Goal: Information Seeking & Learning: Learn about a topic

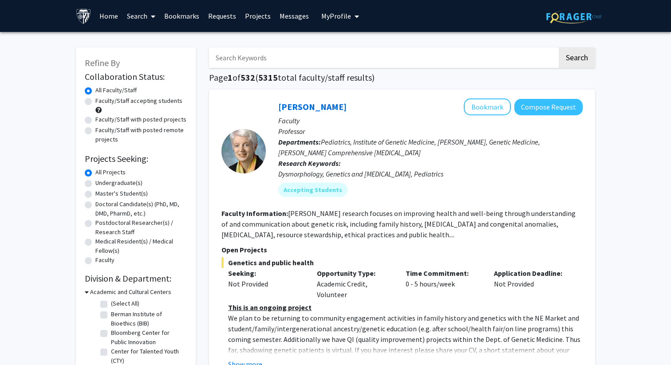
click at [146, 121] on label "Faculty/Staff with posted projects" at bounding box center [140, 119] width 91 height 9
click at [101, 121] on input "Faculty/Staff with posted projects" at bounding box center [98, 118] width 6 height 6
radio input "true"
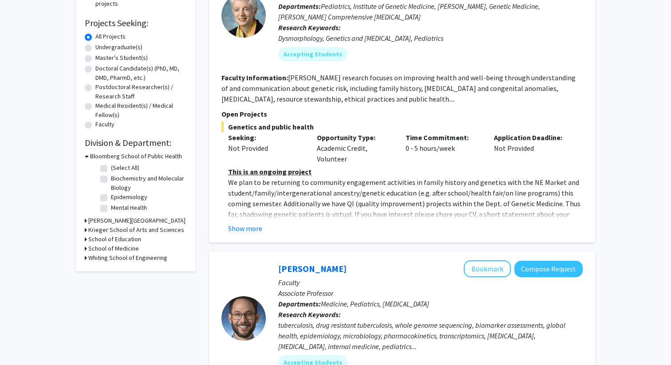
scroll to position [162, 0]
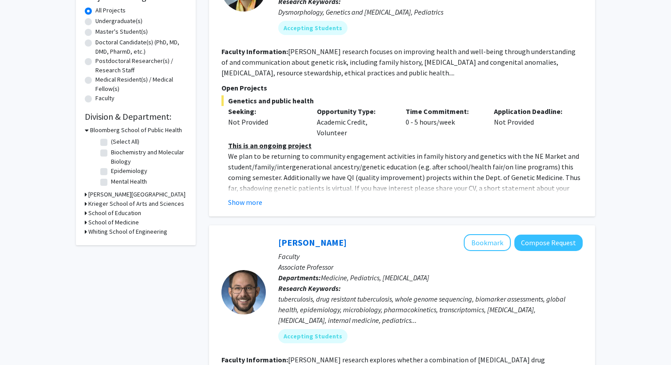
click at [111, 143] on label "(Select All)" at bounding box center [125, 141] width 28 height 9
click at [111, 143] on input "(Select All)" at bounding box center [114, 140] width 6 height 6
checkbox input "true"
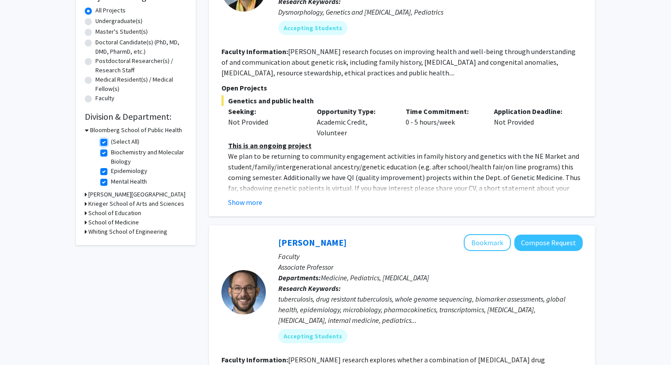
checkbox input "true"
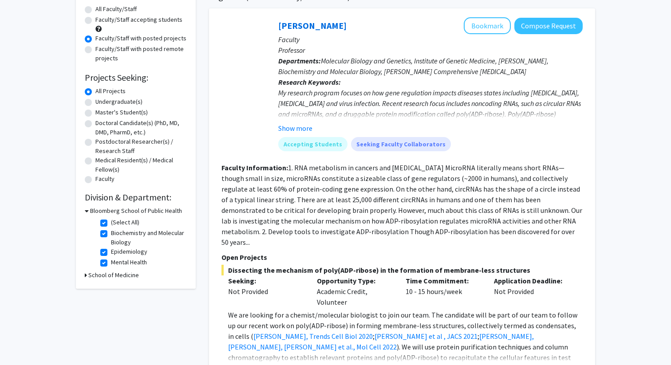
scroll to position [131, 0]
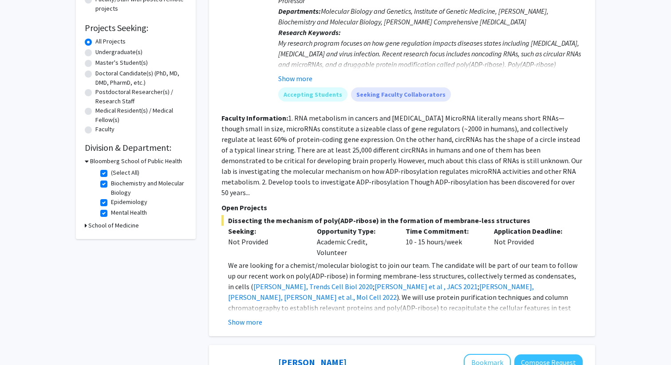
click at [87, 226] on div "School of Medicine" at bounding box center [136, 225] width 102 height 9
click at [84, 226] on div "Refine By Collaboration Status: Collaboration Status All Faculty/Staff Collabor…" at bounding box center [136, 78] width 120 height 322
click at [87, 225] on div "School of Medicine" at bounding box center [136, 225] width 102 height 9
click at [86, 225] on icon at bounding box center [86, 225] width 2 height 9
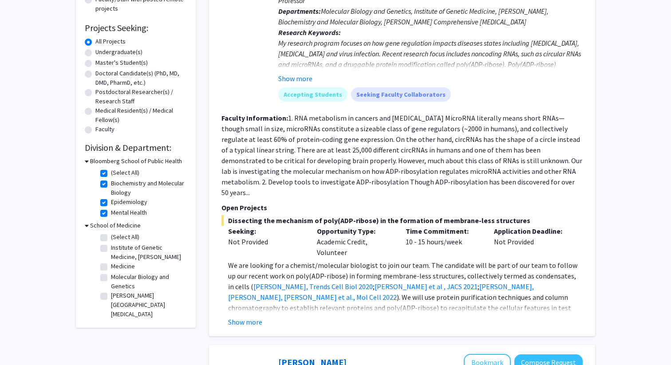
click at [111, 239] on label "(Select All)" at bounding box center [125, 236] width 28 height 9
click at [111, 238] on input "(Select All)" at bounding box center [114, 235] width 6 height 6
checkbox input "true"
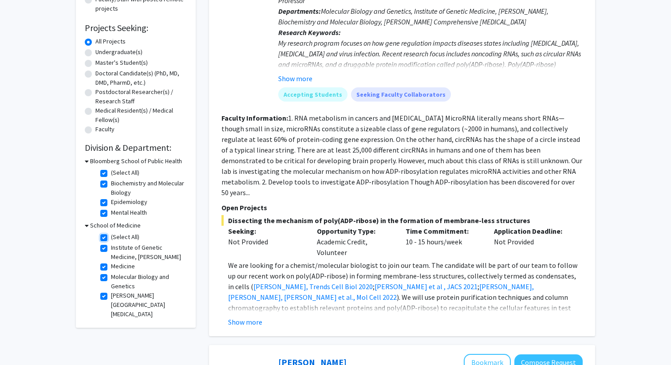
checkbox input "true"
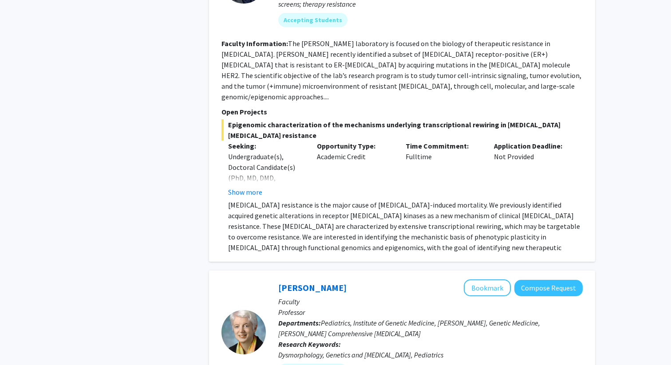
scroll to position [3732, 0]
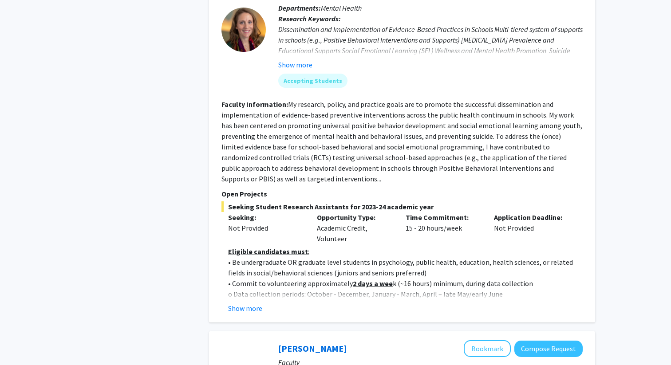
scroll to position [492, 0]
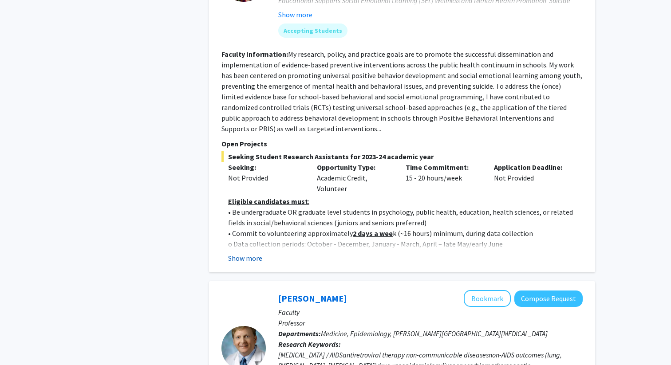
click at [244, 261] on button "Show more" at bounding box center [245, 258] width 34 height 11
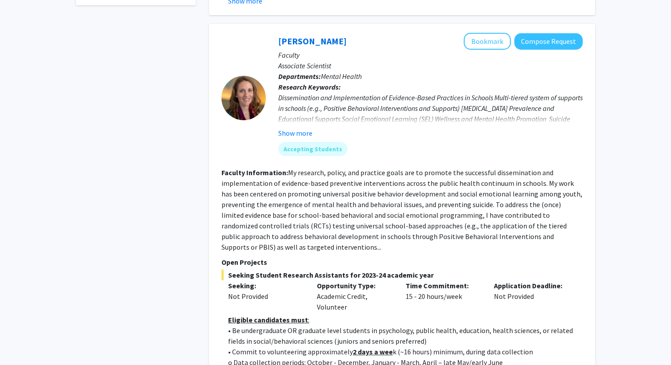
scroll to position [364, 0]
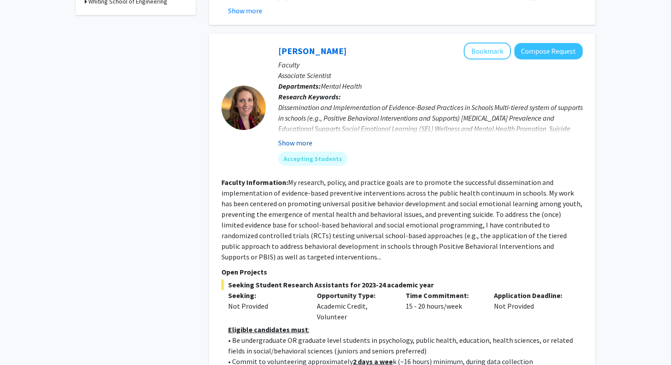
click at [282, 145] on button "Show more" at bounding box center [295, 143] width 34 height 11
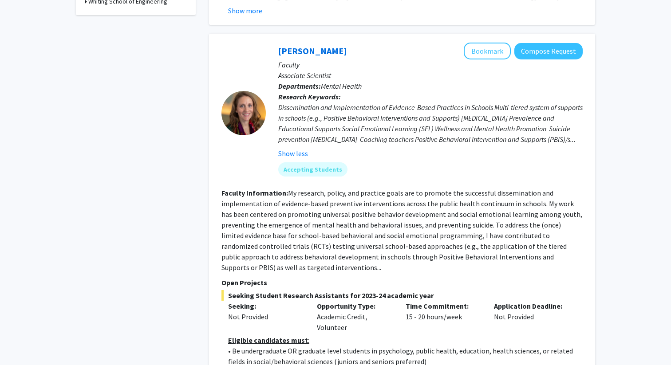
click at [294, 57] on div "Elise Pas Bookmark Compose Request" at bounding box center [430, 51] width 304 height 17
click at [294, 56] on link "Elise Pas" at bounding box center [312, 50] width 68 height 11
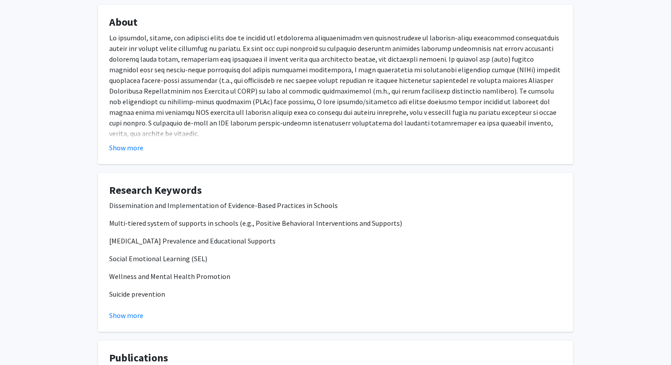
scroll to position [107, 0]
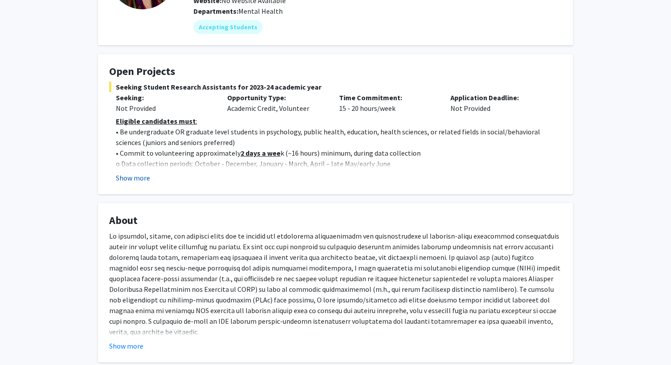
click at [142, 181] on button "Show more" at bounding box center [133, 178] width 34 height 11
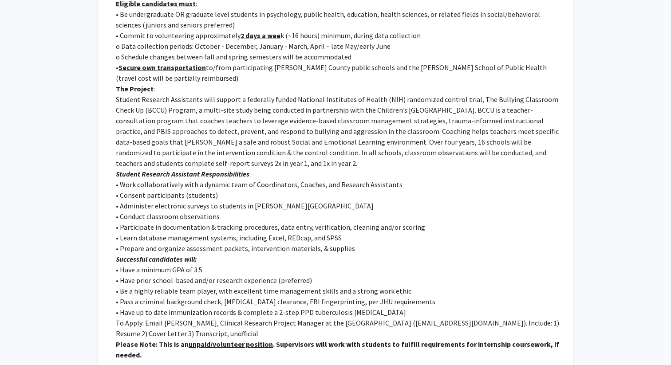
scroll to position [359, 0]
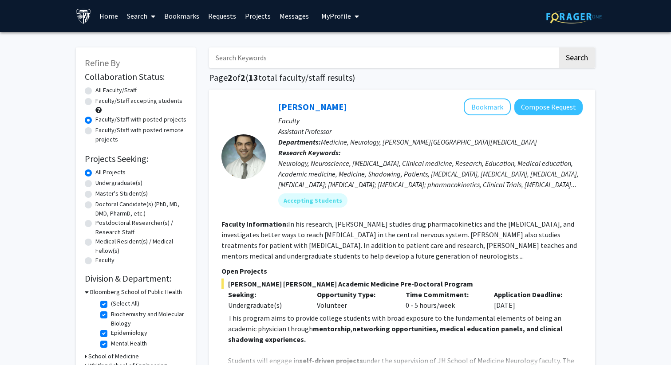
scroll to position [69, 0]
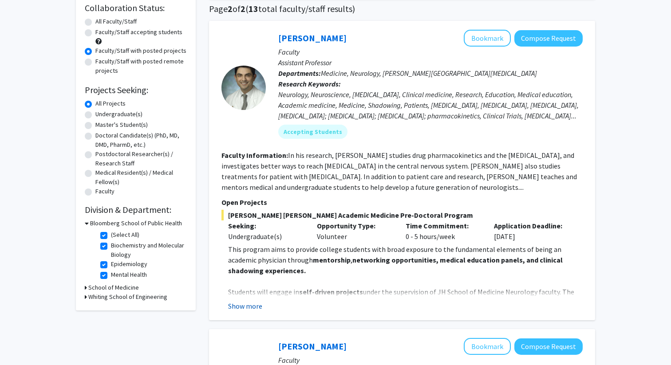
click at [257, 308] on button "Show more" at bounding box center [245, 306] width 34 height 11
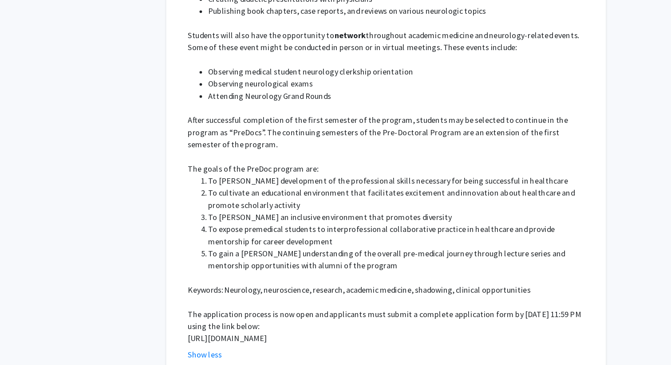
scroll to position [494, 0]
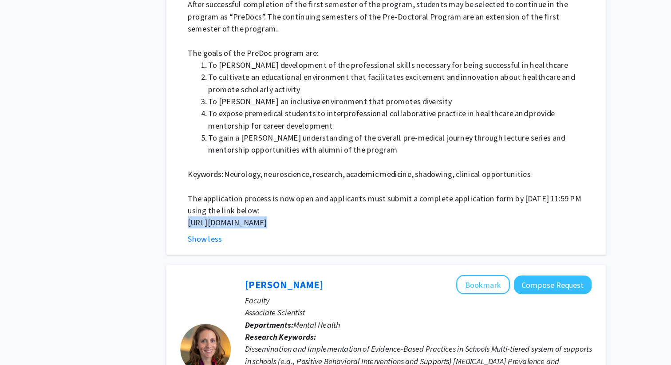
drag, startPoint x: 228, startPoint y: 231, endPoint x: 268, endPoint y: 244, distance: 41.9
click at [269, 244] on fg-read-more "This program aims to provide college students with broad exposure to the fundam…" at bounding box center [401, 39] width 361 height 440
copy p "https://docs.google.com/forms/d/e/1FAIpQLSfs9lKRobckOITW585IvGZb3cvsBE6oiZybaV9…"
click at [455, 202] on p at bounding box center [405, 207] width 354 height 11
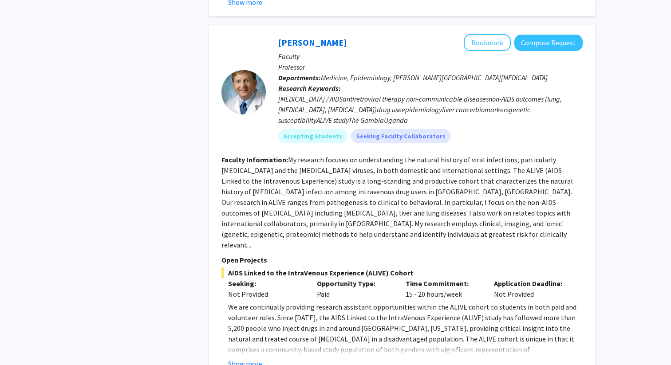
scroll to position [1170, 0]
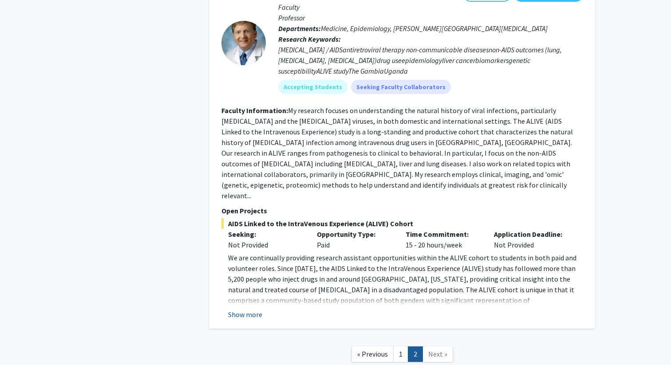
click at [251, 309] on button "Show more" at bounding box center [245, 314] width 34 height 11
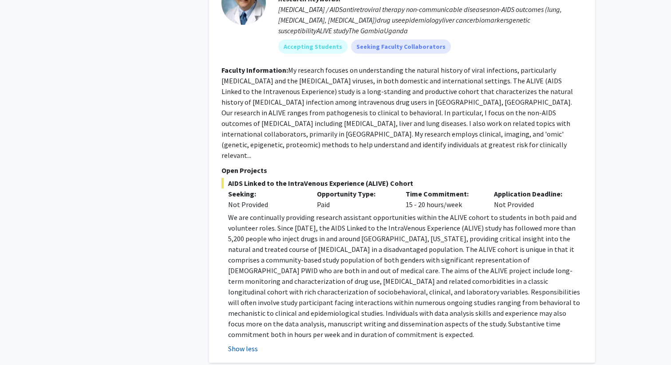
scroll to position [1211, 0]
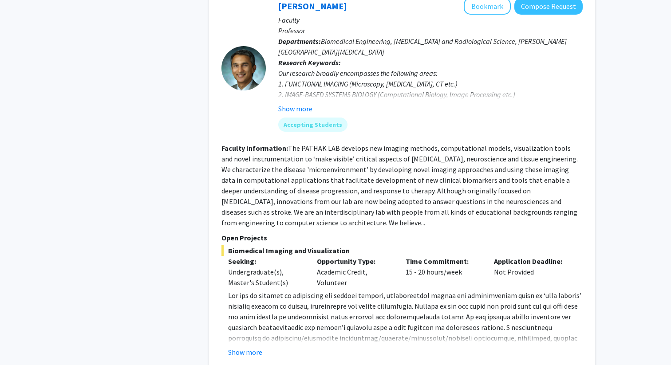
scroll to position [1554, 0]
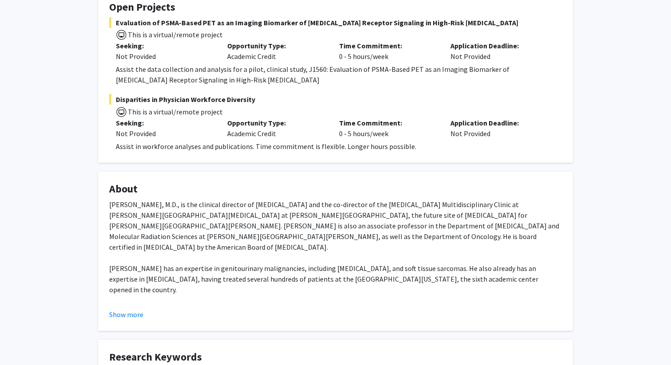
scroll to position [204, 0]
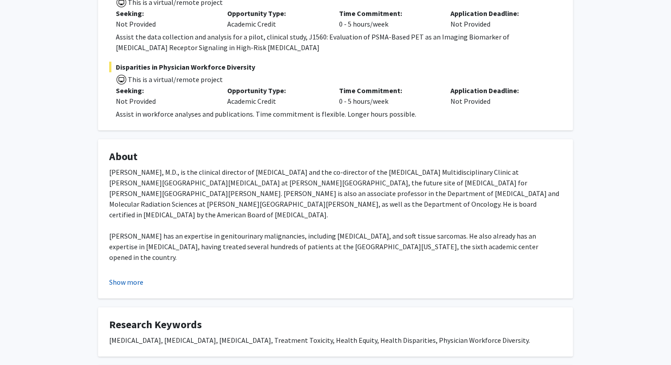
click at [131, 283] on button "Show more" at bounding box center [126, 282] width 34 height 11
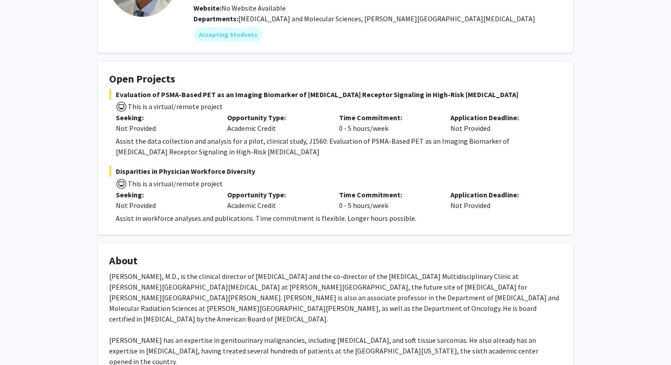
scroll to position [1, 0]
